Goal: Task Accomplishment & Management: Use online tool/utility

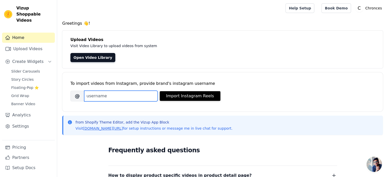
click at [128, 94] on input "Brand's Instagram Username" at bounding box center [120, 96] width 73 height 11
type input "h"
type input "chronces"
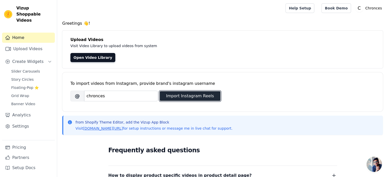
click at [178, 97] on button "Import Instagram Reels" at bounding box center [190, 96] width 61 height 10
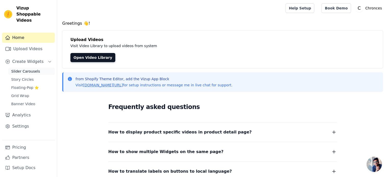
click at [31, 69] on span "Slider Carousels" at bounding box center [25, 71] width 29 height 5
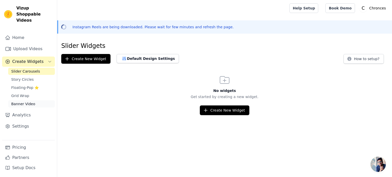
click at [24, 102] on span "Banner Video" at bounding box center [23, 104] width 24 height 5
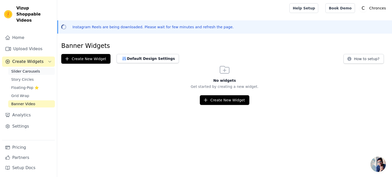
click at [22, 69] on span "Slider Carousels" at bounding box center [25, 71] width 29 height 5
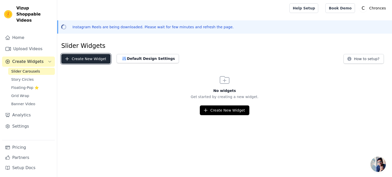
click at [81, 59] on button "Create New Widget" at bounding box center [85, 59] width 49 height 10
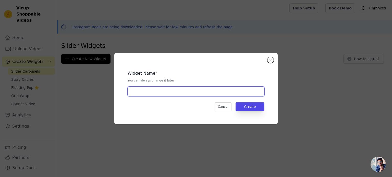
click at [160, 91] on input "text" at bounding box center [196, 92] width 137 height 10
type input "Home page"
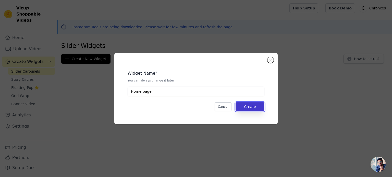
click at [252, 106] on button "Create" at bounding box center [250, 107] width 29 height 9
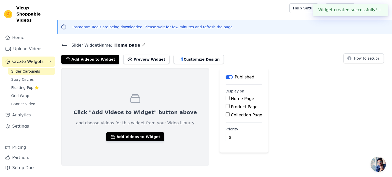
click at [226, 101] on div "Home Page" at bounding box center [244, 99] width 37 height 6
click at [231, 98] on label "Home Page" at bounding box center [242, 98] width 23 height 5
click at [226, 98] on input "Home Page" at bounding box center [228, 98] width 4 height 4
checkbox input "true"
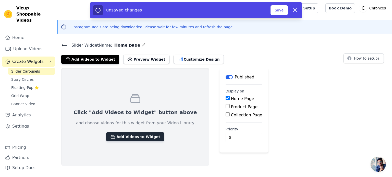
click at [122, 140] on button "Add Videos to Widget" at bounding box center [135, 136] width 58 height 9
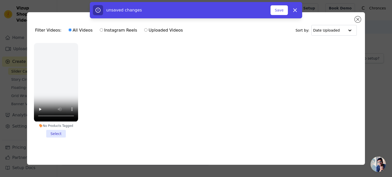
click at [108, 30] on label "Instagram Reels" at bounding box center [119, 30] width 38 height 7
click at [103, 30] on input "Instagram Reels" at bounding box center [101, 29] width 3 height 3
radio input "true"
click at [144, 28] on input "Uploaded Videos" at bounding box center [145, 29] width 3 height 3
radio input "true"
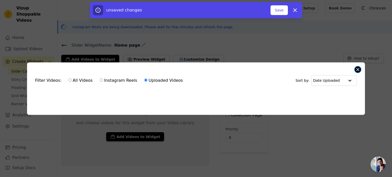
click at [358, 69] on button "Close modal" at bounding box center [358, 70] width 6 height 6
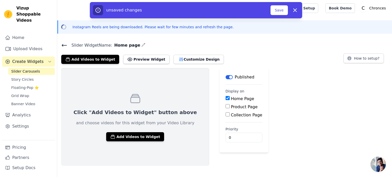
drag, startPoint x: 386, startPoint y: 0, endPoint x: 274, endPoint y: 55, distance: 124.5
click at [274, 55] on div "Add Videos to Widget Preview Widget Customize Design How to setup?" at bounding box center [224, 58] width 327 height 11
